Goal: Information Seeking & Learning: Stay updated

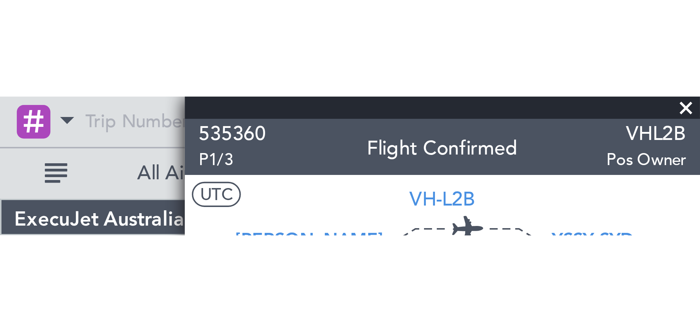
scroll to position [1, 0]
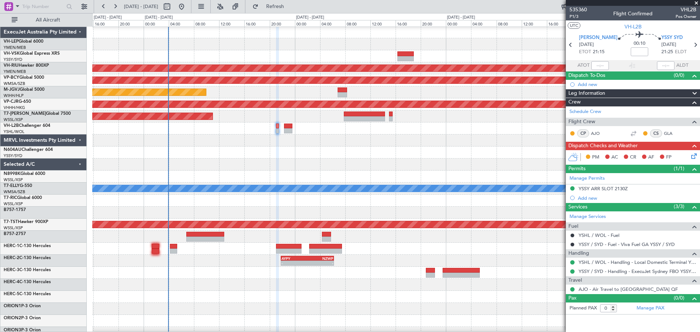
click at [389, 55] on div "- - PHNL 01:20 Z YSSY 11:20 Z" at bounding box center [395, 56] width 607 height 12
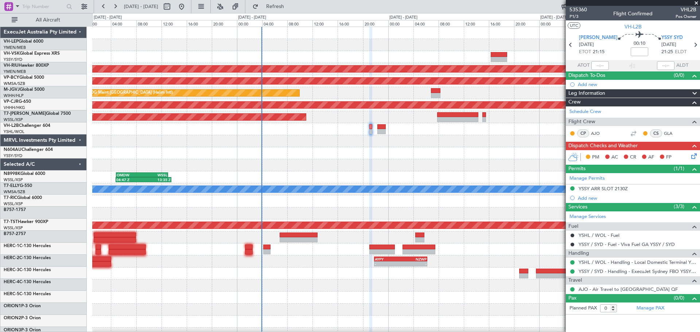
scroll to position [0, 0]
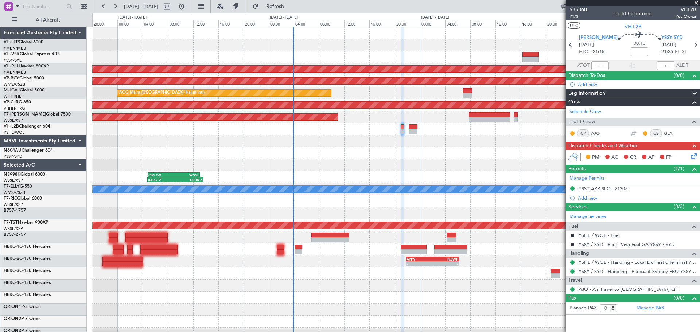
click at [413, 71] on div "Planned Maint [GEOGRAPHIC_DATA] ([GEOGRAPHIC_DATA]) Unplanned Maint [GEOGRAPHIC…" at bounding box center [395, 225] width 607 height 397
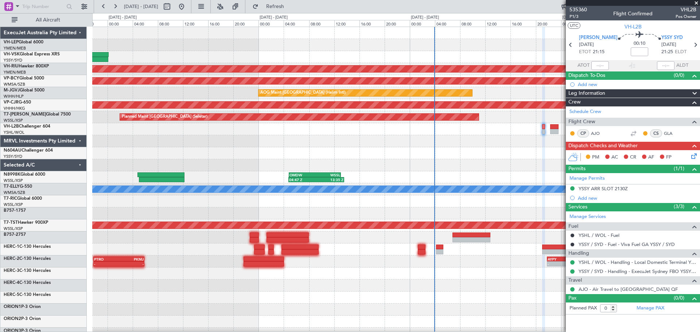
click at [392, 70] on div "YSSY 20:50 Z PHNL 06:05 Z 20:38 Z 06:03 Z Planned Maint [GEOGRAPHIC_DATA] ([GEO…" at bounding box center [395, 225] width 607 height 397
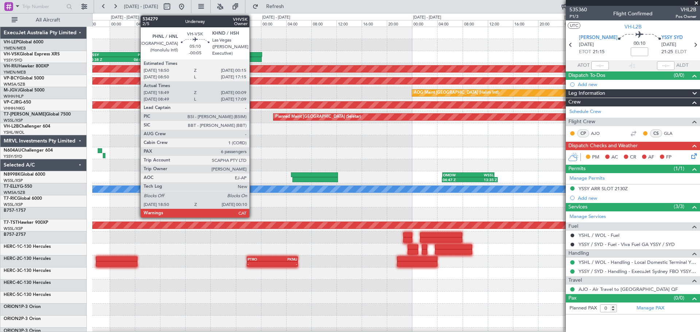
click at [387, 69] on div "YSSY 20:50 Z PHNL 06:05 Z 20:38 Z 06:03 Z Unplanned Maint Sydney ([PERSON_NAME]…" at bounding box center [395, 225] width 607 height 397
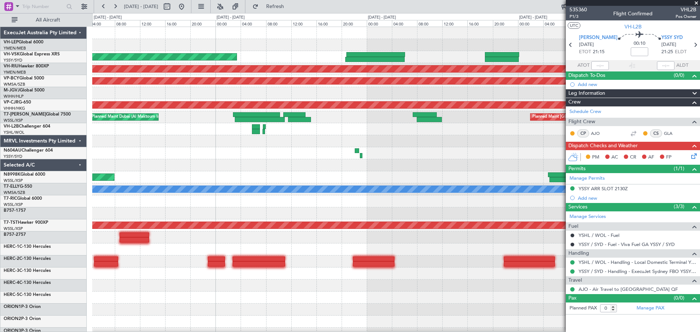
click at [338, 65] on div "Unplanned Maint Sydney ([PERSON_NAME] Intl) Planned Maint [GEOGRAPHIC_DATA] ([G…" at bounding box center [395, 225] width 607 height 397
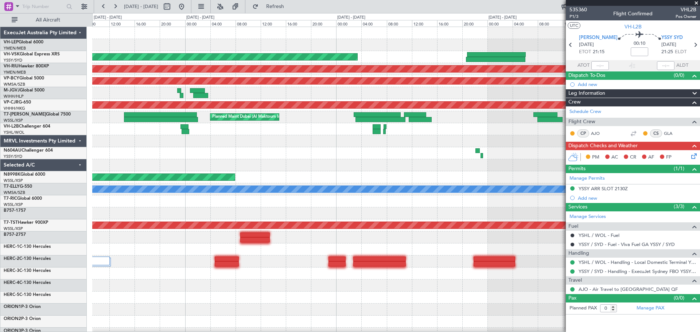
click at [447, 66] on div "Unplanned Maint Sydney ([PERSON_NAME] Intl) Planned Maint [GEOGRAPHIC_DATA] ([G…" at bounding box center [395, 225] width 607 height 397
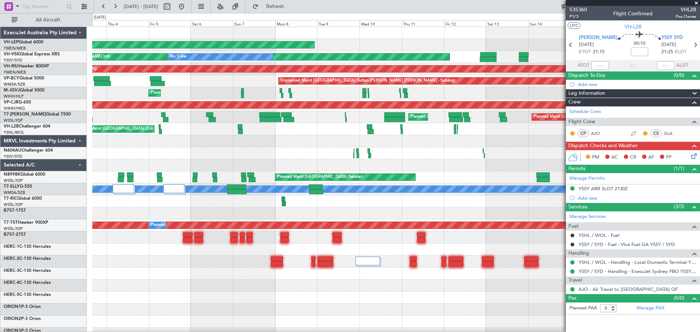
click at [393, 48] on div "Unplanned Maint Wichita (Wichita Mid-continent)" at bounding box center [395, 45] width 607 height 12
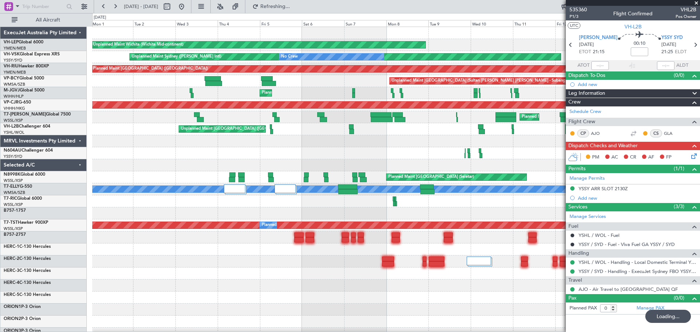
click at [367, 63] on div "Unplanned Maint Sydney ([PERSON_NAME] Intl) No Crew" at bounding box center [395, 57] width 607 height 12
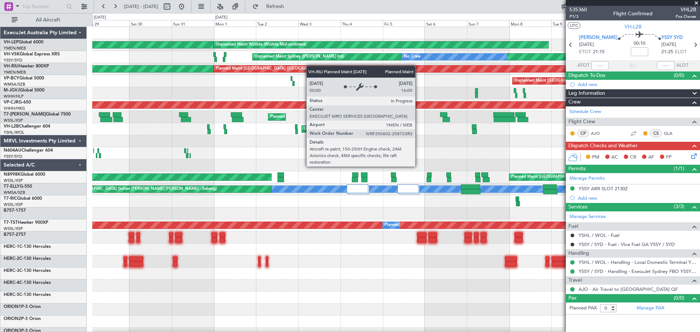
click at [319, 68] on div "Unplanned Maint Wichita (Wichita Mid-continent) Unplanned Maint Wichita (Wichit…" at bounding box center [395, 237] width 607 height 421
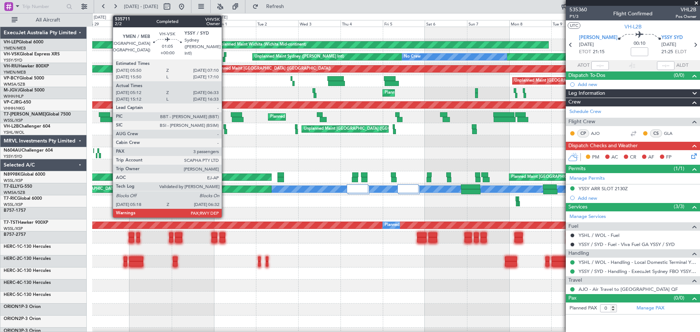
click at [225, 55] on div at bounding box center [225, 54] width 3 height 5
